Goal: Task Accomplishment & Management: Complete application form

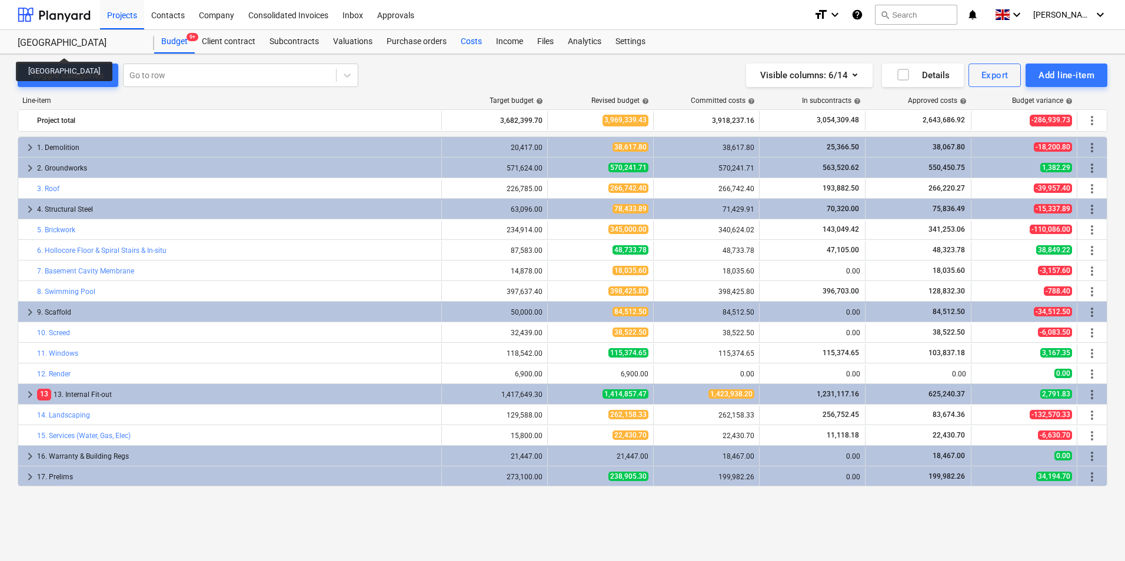
click at [462, 40] on div "Costs" at bounding box center [471, 42] width 35 height 24
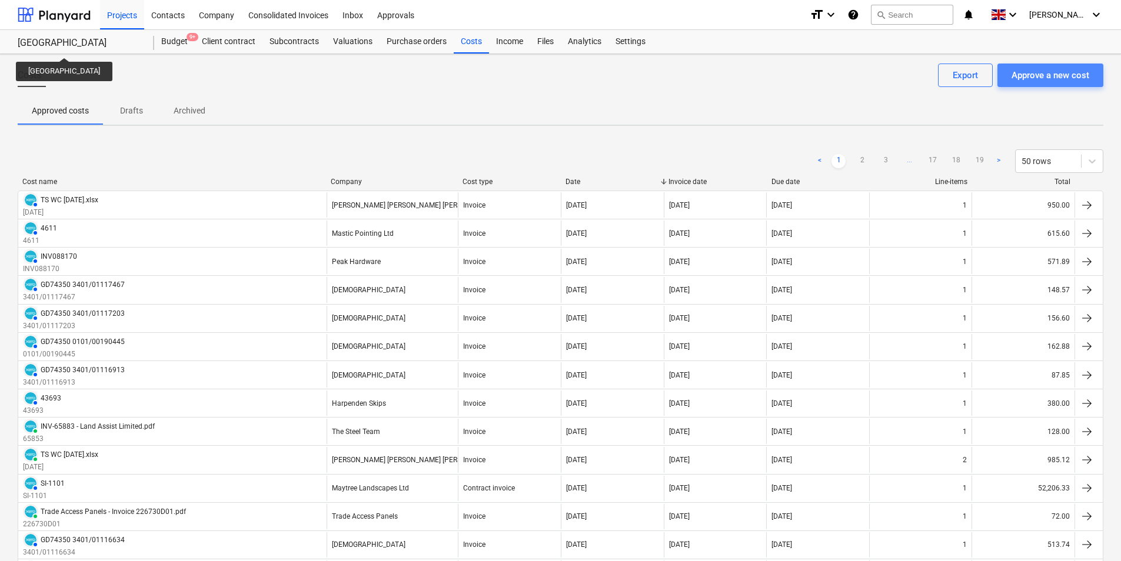
click at [1049, 79] on div "Approve a new cost" at bounding box center [1050, 75] width 78 height 15
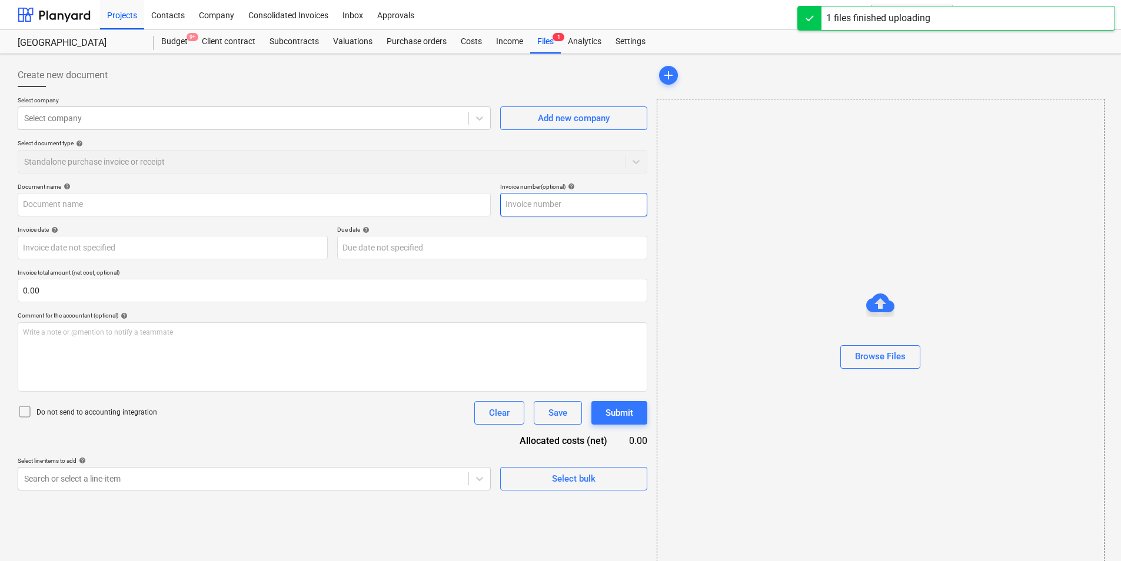
type input "invoice.pdf"
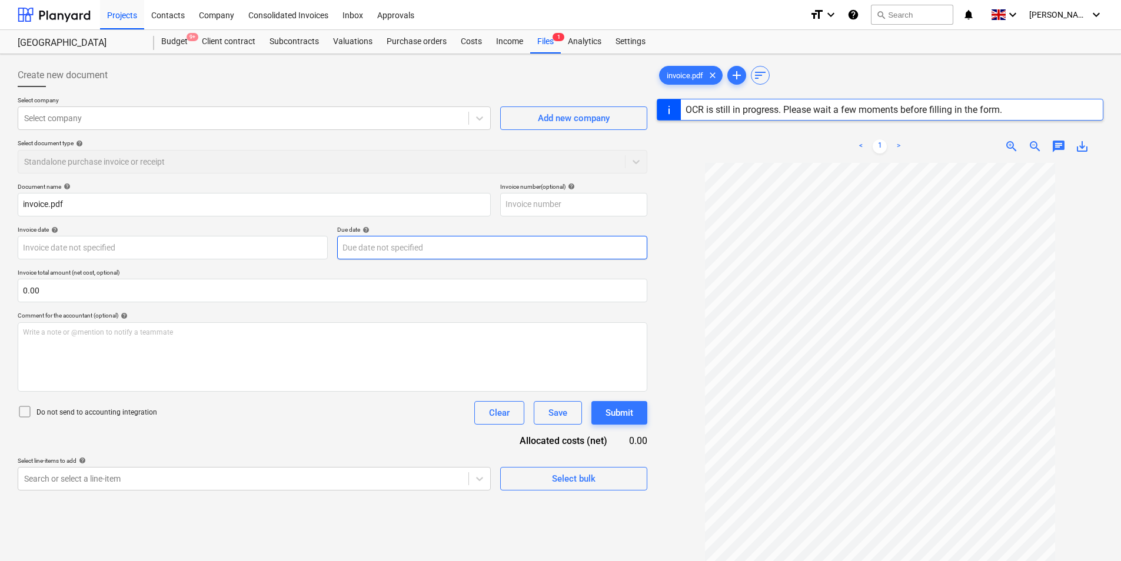
type input "[DATE]"
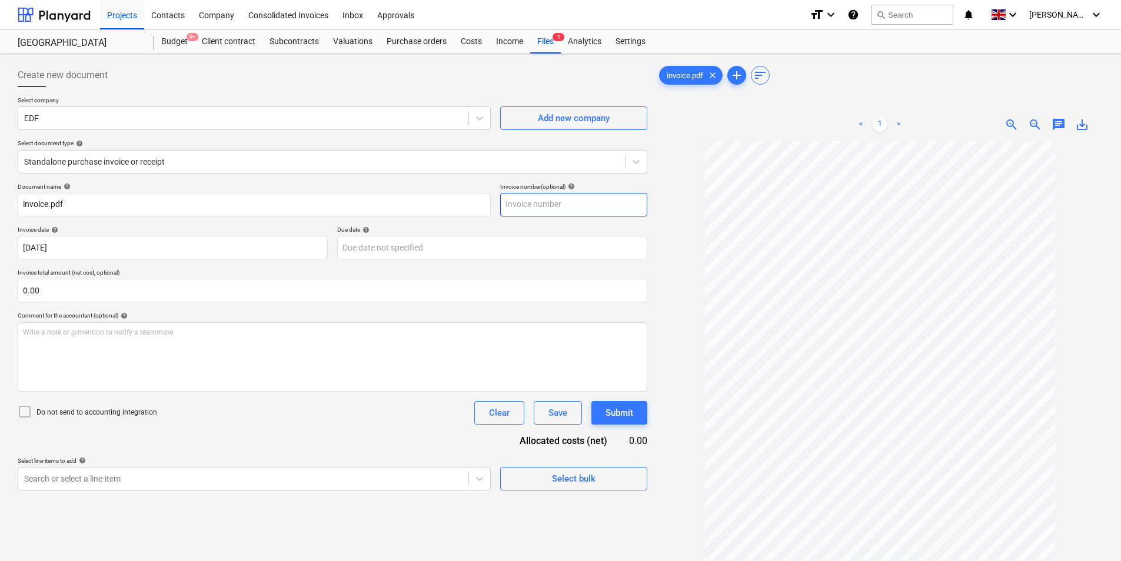
click at [523, 198] on input "text" at bounding box center [573, 205] width 147 height 24
type input "1054077"
click at [83, 118] on div at bounding box center [243, 118] width 438 height 12
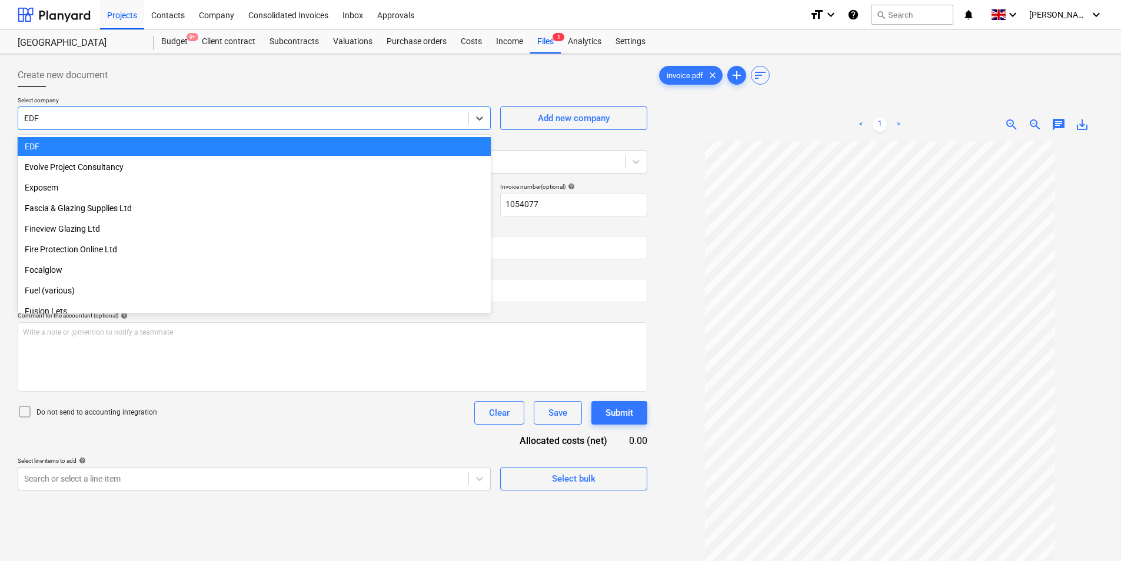
scroll to position [1491, 0]
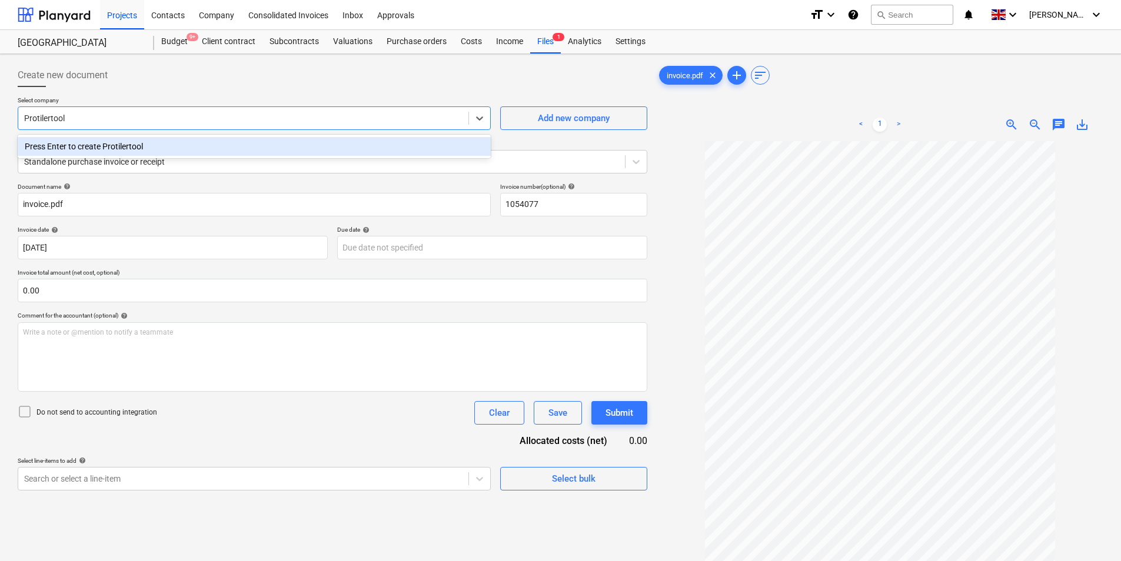
type input "Protilertools"
click at [108, 144] on div "Press Enter to create Protilertools" at bounding box center [254, 146] width 473 height 19
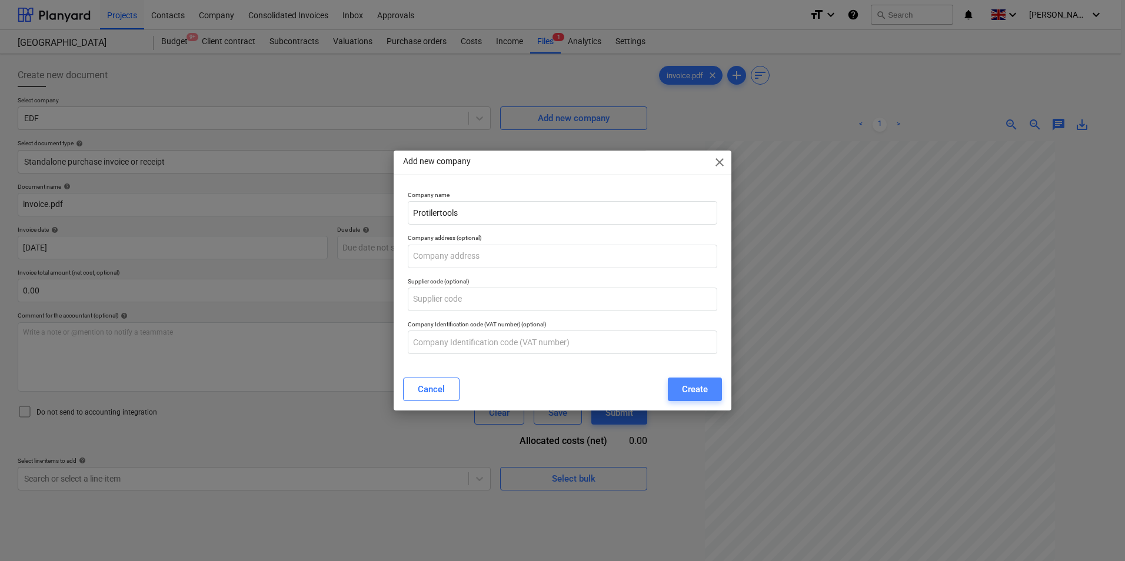
click at [698, 386] on div "Create" at bounding box center [695, 389] width 26 height 15
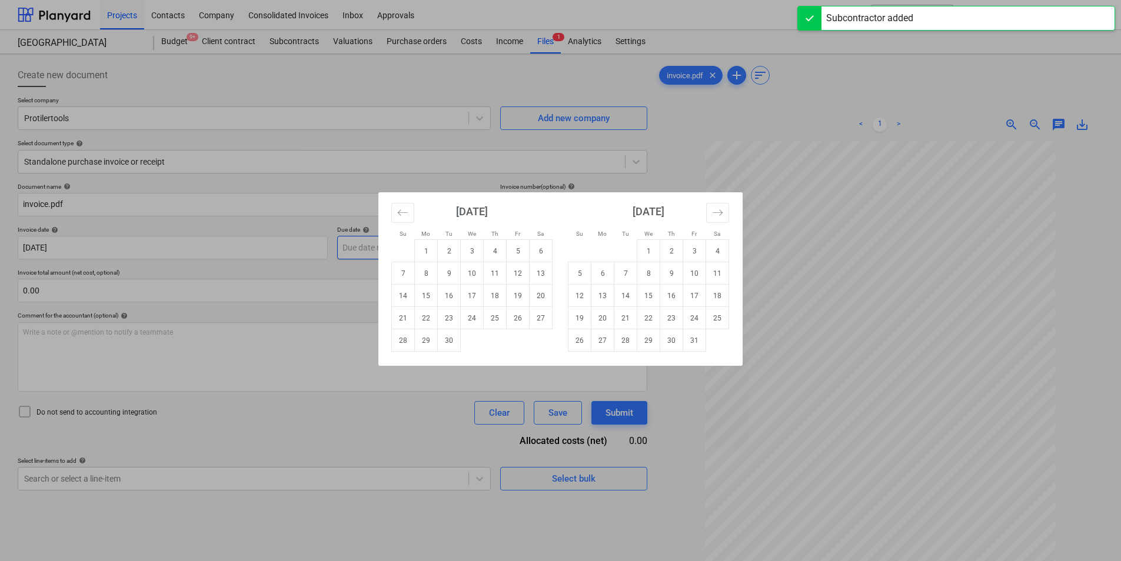
click at [391, 248] on body "This website stores cookies on your computer. These cookies are used to collect…" at bounding box center [560, 280] width 1121 height 561
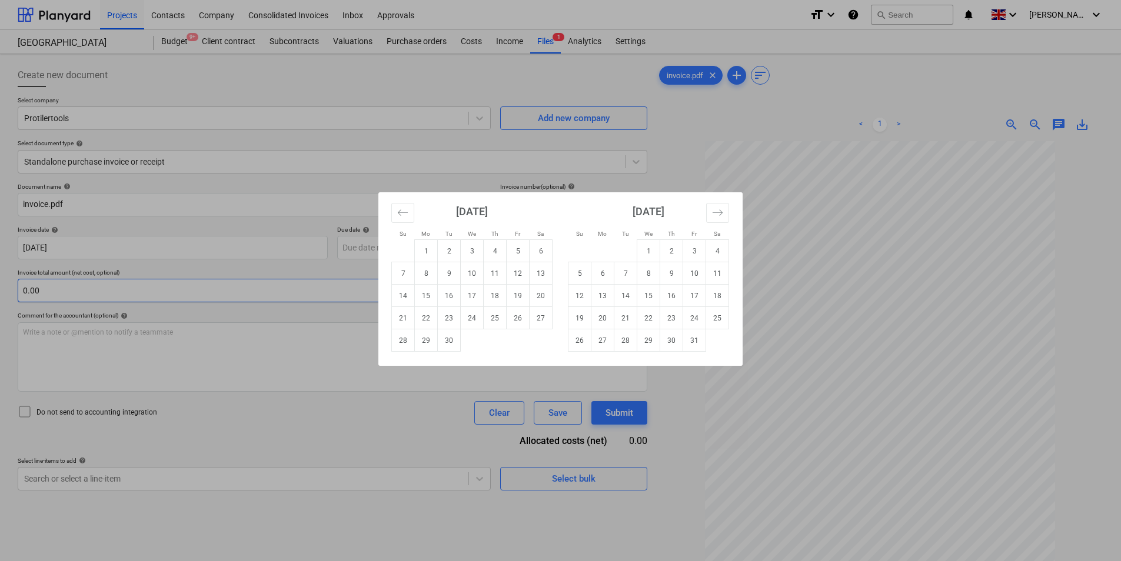
drag, startPoint x: 499, startPoint y: 318, endPoint x: 394, endPoint y: 299, distance: 107.0
click at [500, 318] on td "25" at bounding box center [495, 318] width 23 height 22
type input "[DATE]"
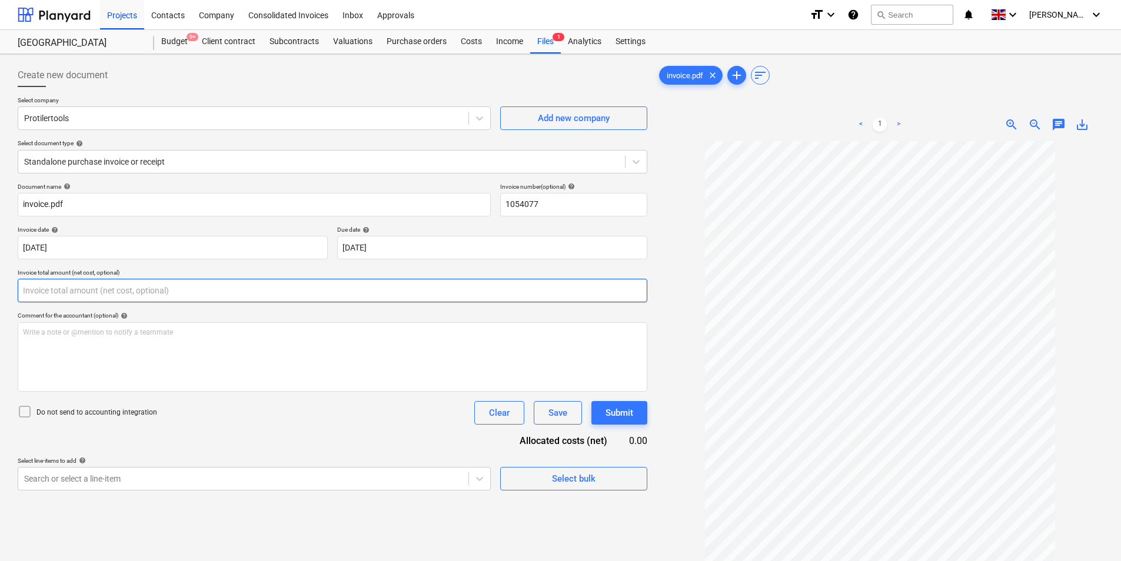
click at [145, 284] on input "text" at bounding box center [332, 291] width 629 height 24
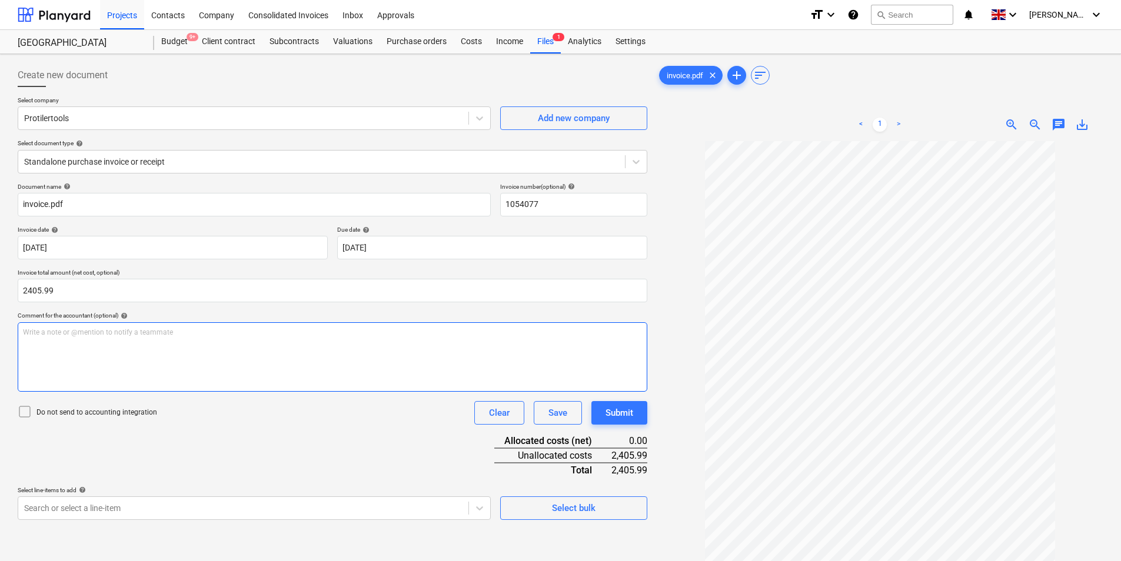
type input "2,405.99"
click at [114, 347] on div "Write a note or @mention to notify a teammate [PERSON_NAME]" at bounding box center [332, 356] width 629 height 69
click at [96, 361] on div "Write a note or @mention to notify a teammate [PERSON_NAME]" at bounding box center [332, 356] width 629 height 69
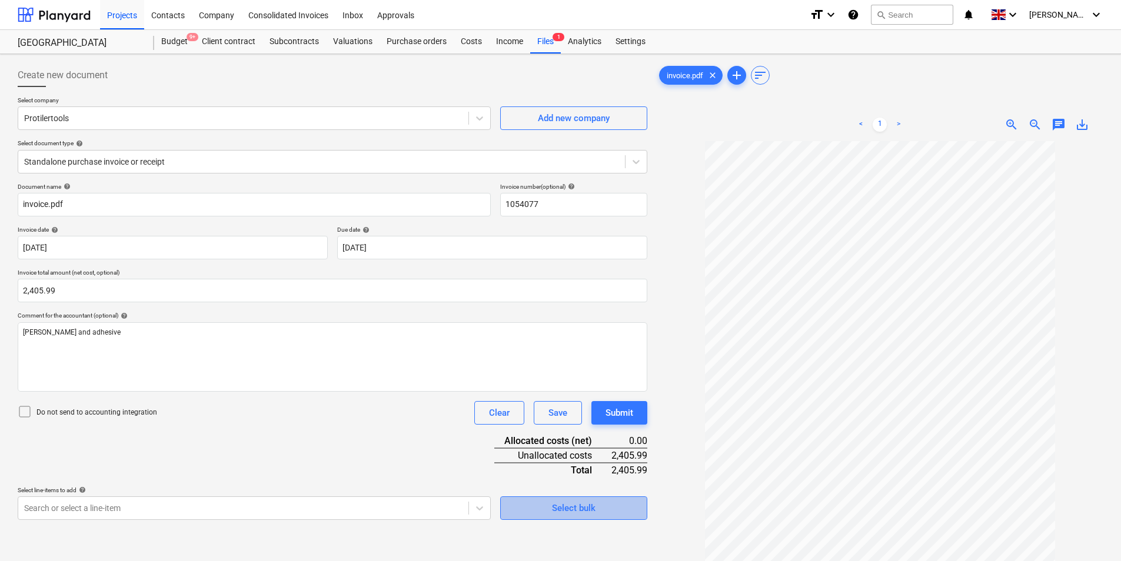
click at [582, 512] on div "Select bulk" at bounding box center [574, 508] width 44 height 15
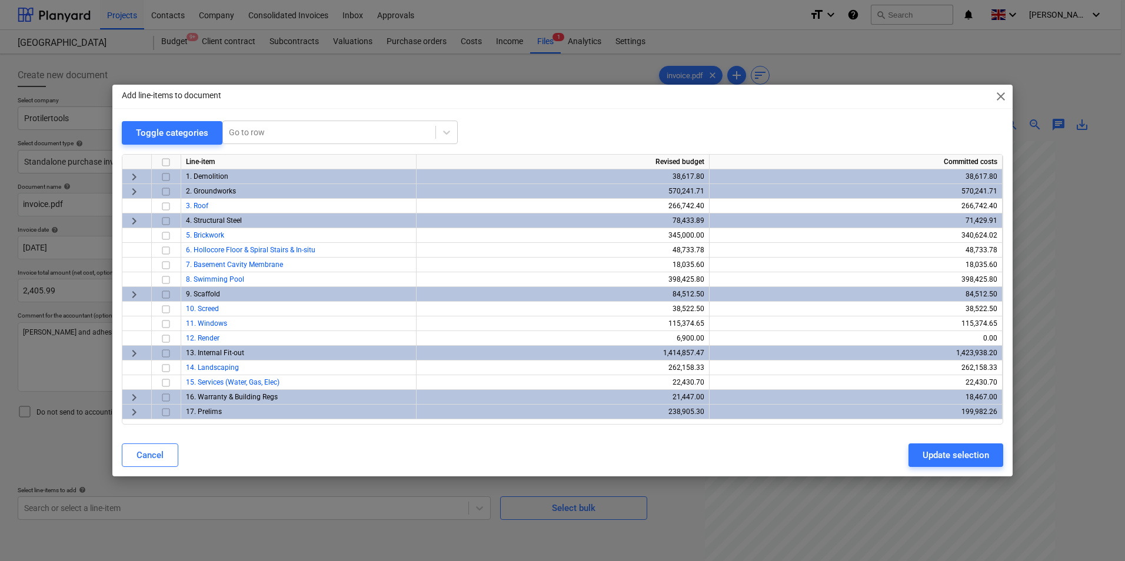
click at [134, 354] on span "keyboard_arrow_right" at bounding box center [134, 354] width 14 height 14
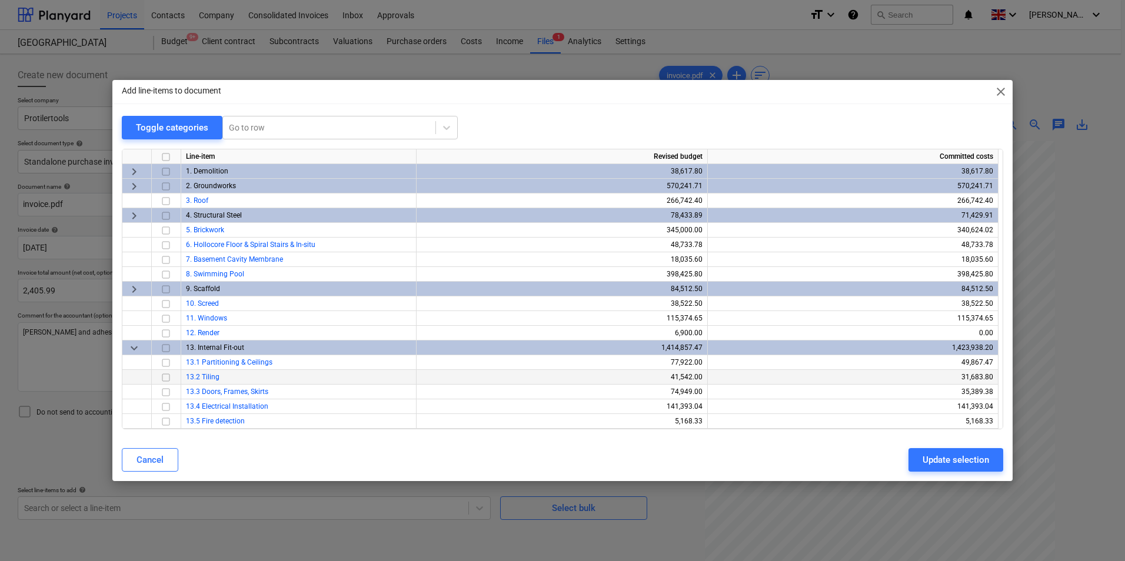
click at [167, 375] on input "checkbox" at bounding box center [166, 378] width 14 height 14
click at [954, 456] on div "Update selection" at bounding box center [955, 459] width 66 height 15
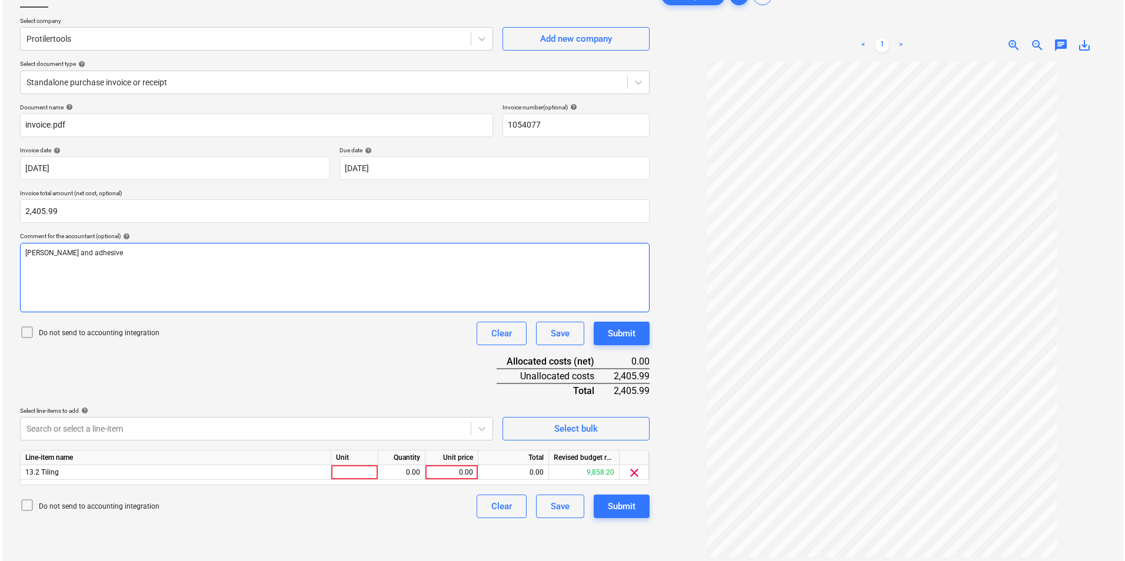
scroll to position [118, 0]
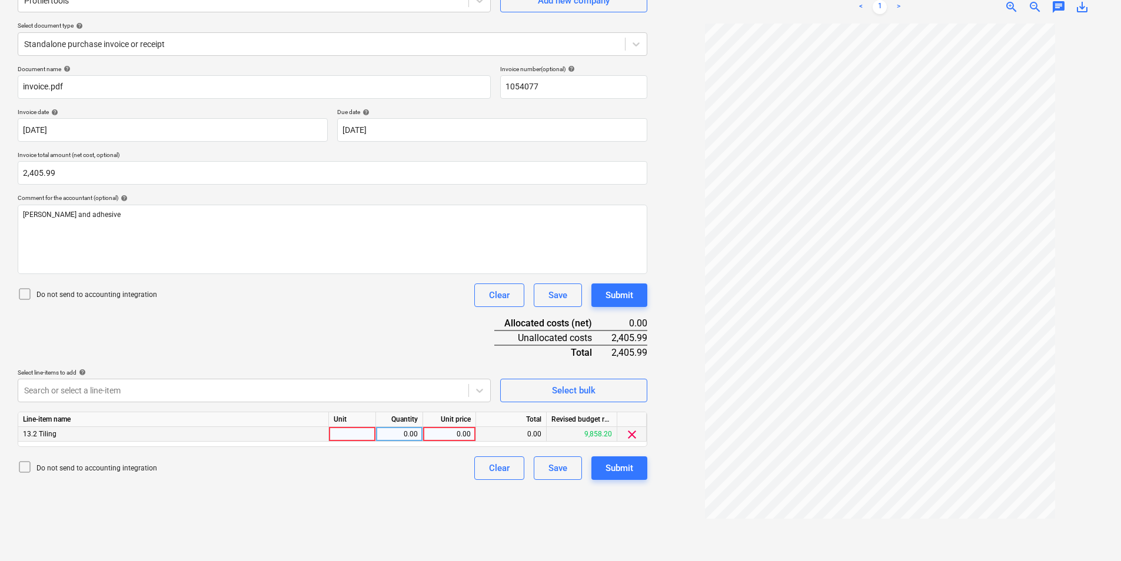
click at [360, 435] on div at bounding box center [352, 434] width 47 height 15
type input "ea"
type input "2405.99"
click at [626, 467] on div "Submit" at bounding box center [619, 468] width 28 height 15
